Goal: Transaction & Acquisition: Download file/media

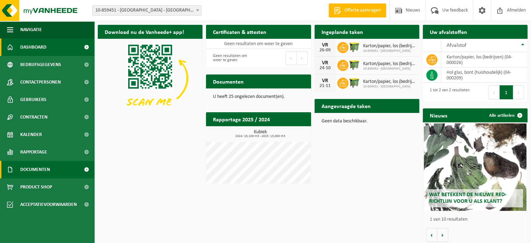
click at [34, 174] on span "Documenten" at bounding box center [35, 169] width 30 height 17
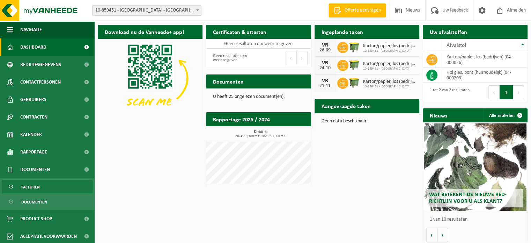
click at [30, 186] on span "Facturen" at bounding box center [30, 186] width 19 height 13
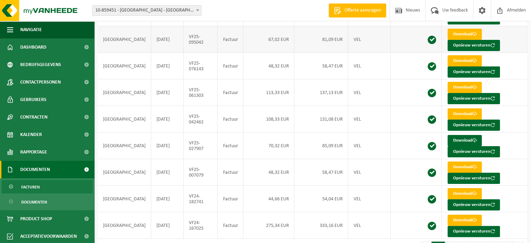
scroll to position [133, 0]
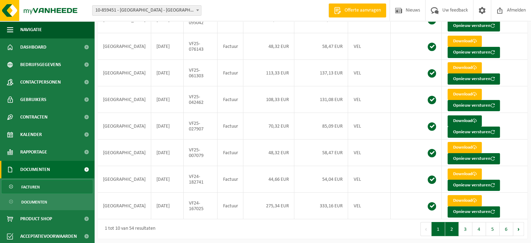
click at [452, 222] on button "2" at bounding box center [452, 229] width 14 height 14
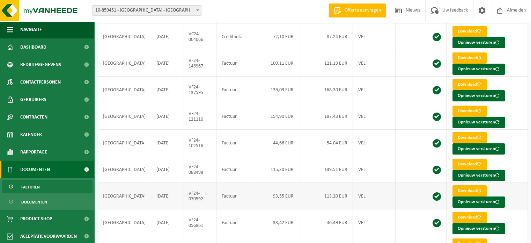
scroll to position [28, 0]
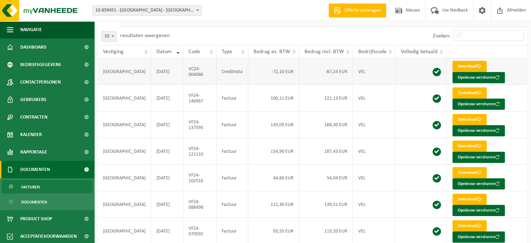
click at [463, 67] on link "Download" at bounding box center [470, 66] width 34 height 11
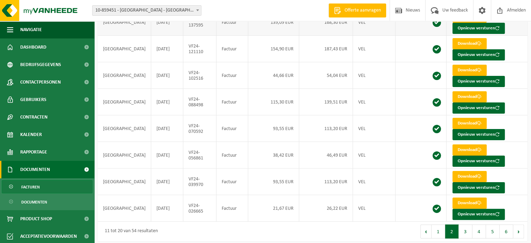
scroll to position [133, 0]
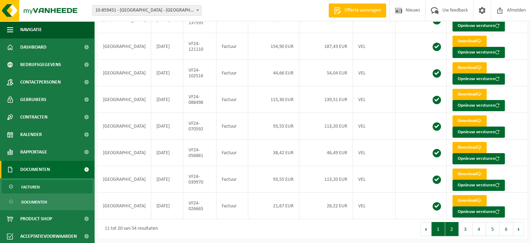
click at [440, 222] on button "1" at bounding box center [439, 229] width 14 height 14
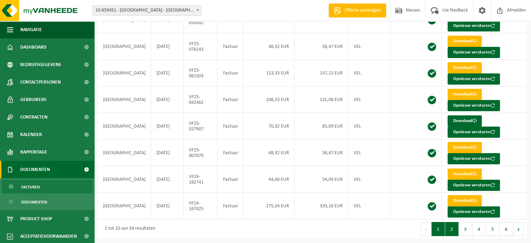
click at [450, 224] on button "2" at bounding box center [452, 229] width 14 height 14
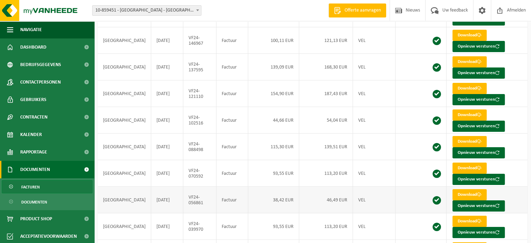
scroll to position [63, 0]
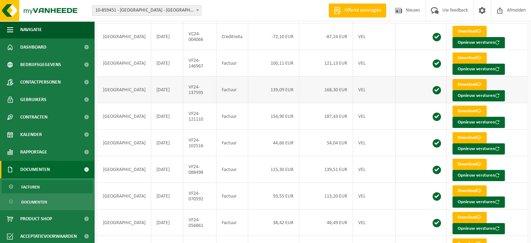
click at [468, 82] on link "Download" at bounding box center [470, 84] width 34 height 11
